Goal: Task Accomplishment & Management: Use online tool/utility

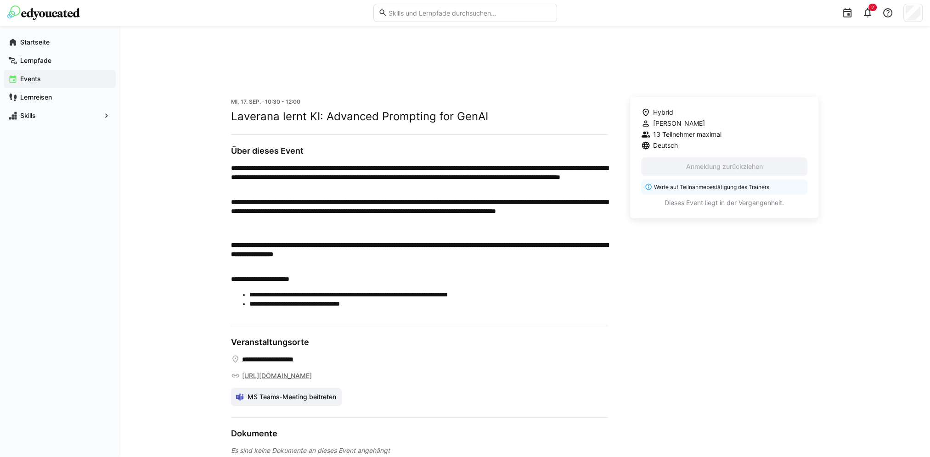
scroll to position [221, 0]
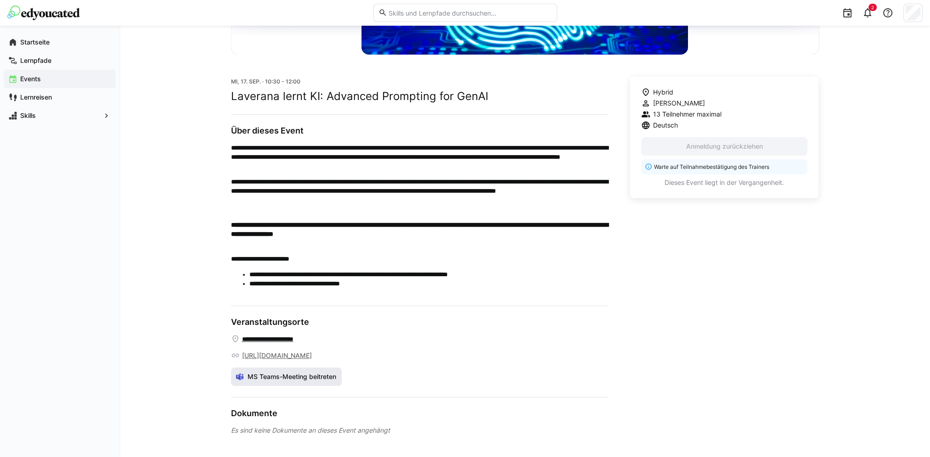
click at [317, 378] on span "MS Teams-Meeting beitreten" at bounding box center [291, 376] width 91 height 9
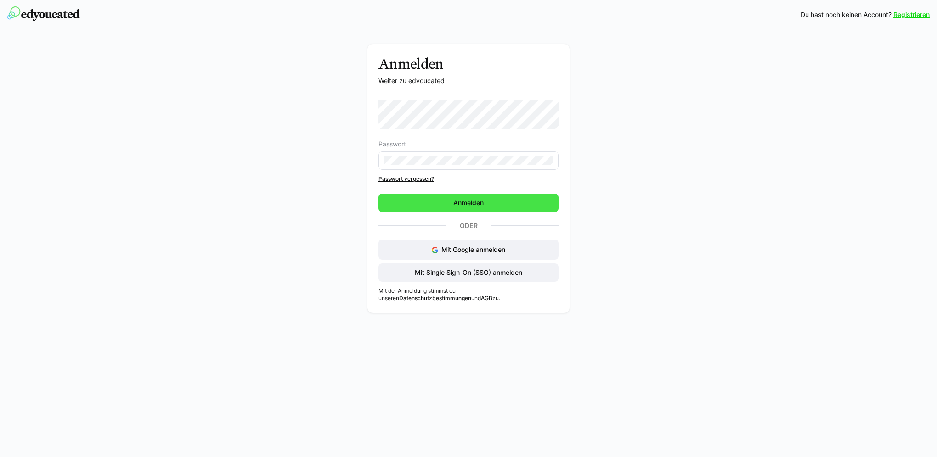
click at [454, 198] on span "Anmelden" at bounding box center [468, 202] width 33 height 9
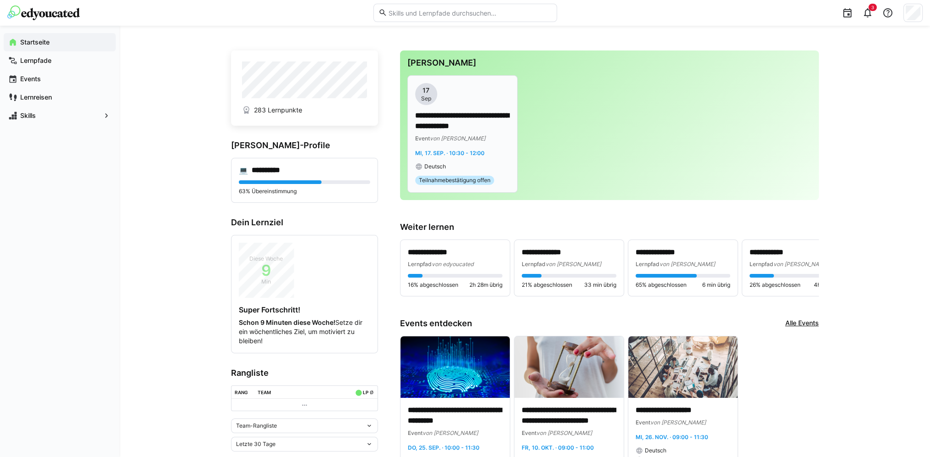
click at [465, 159] on div "**********" at bounding box center [462, 126] width 95 height 87
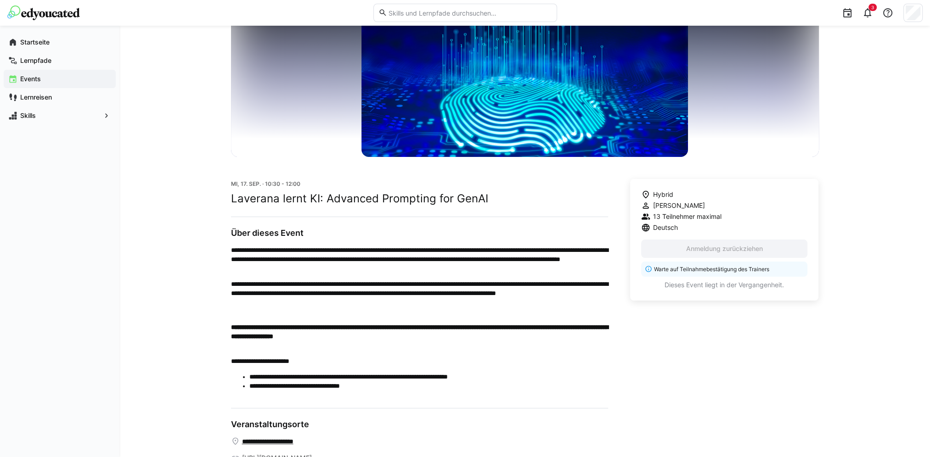
scroll to position [221, 0]
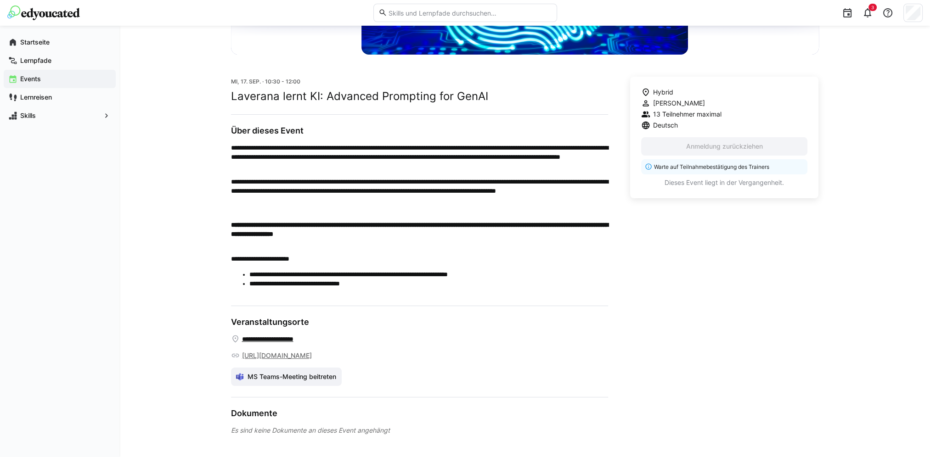
click at [301, 351] on link "[URL][DOMAIN_NAME]" at bounding box center [277, 355] width 70 height 9
click at [285, 375] on span "MS Teams-Meeting beitreten" at bounding box center [291, 376] width 91 height 9
click at [22, 71] on div "Events" at bounding box center [60, 79] width 112 height 18
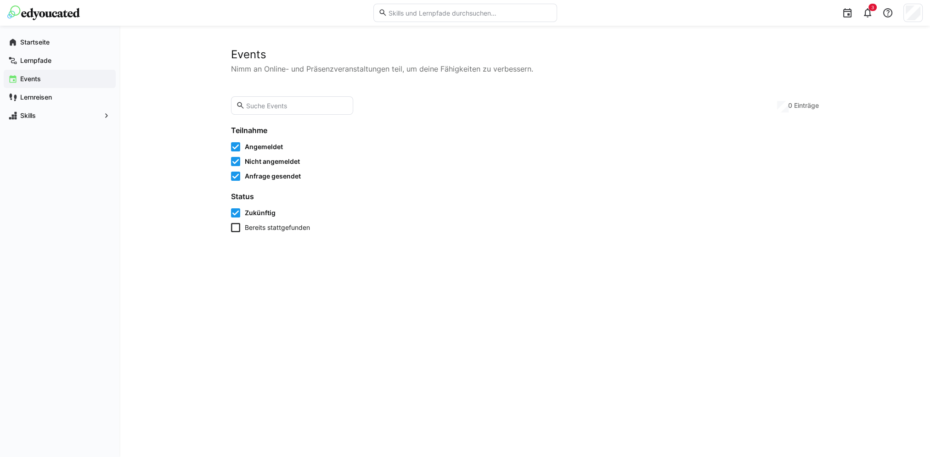
click at [0, 0] on app-navigation-label "Events" at bounding box center [0, 0] width 0 height 0
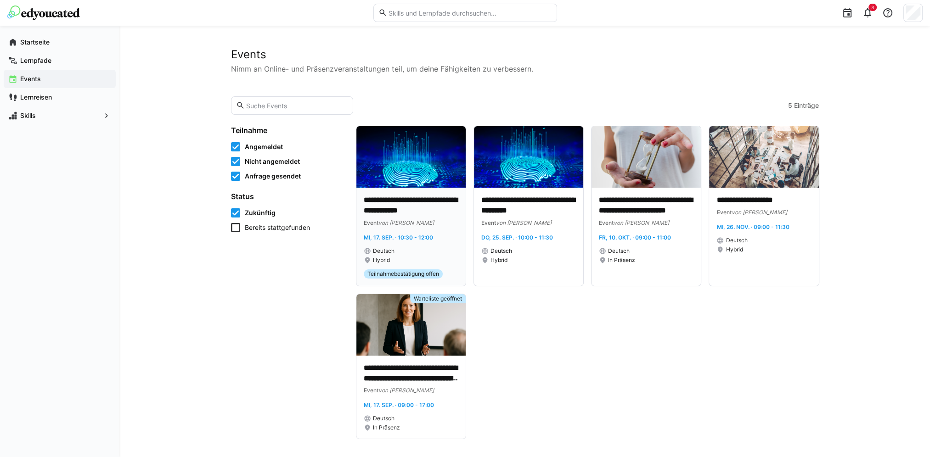
click at [414, 169] on img at bounding box center [410, 157] width 109 height 62
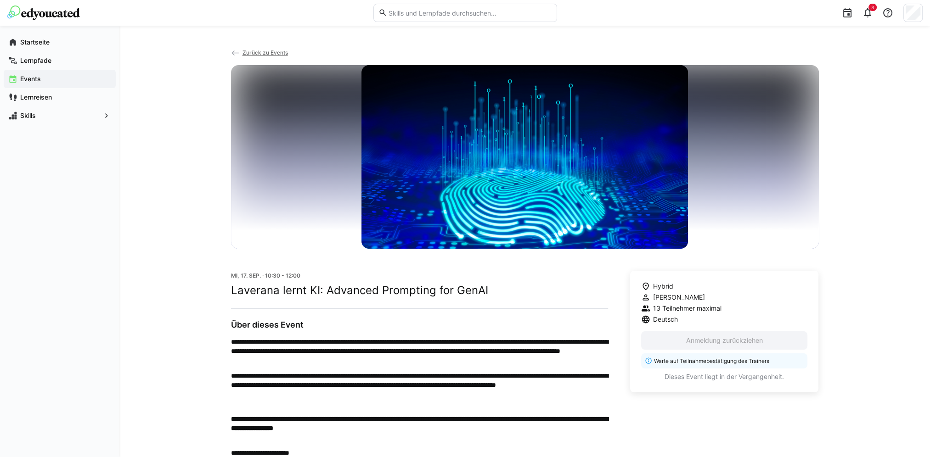
scroll to position [221, 0]
